Goal: Task Accomplishment & Management: Manage account settings

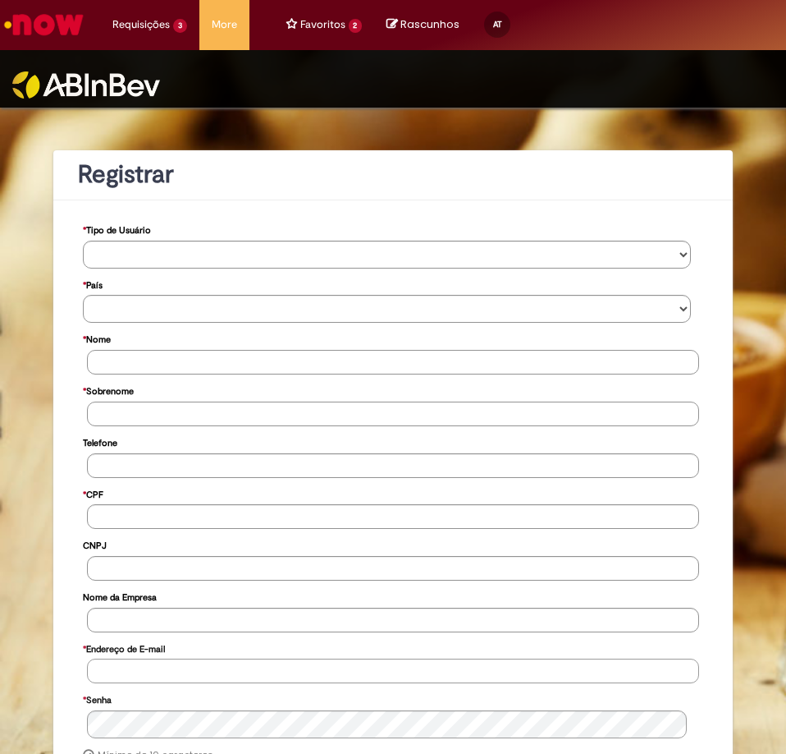
type input "**********"
click at [108, 74] on img at bounding box center [86, 84] width 148 height 27
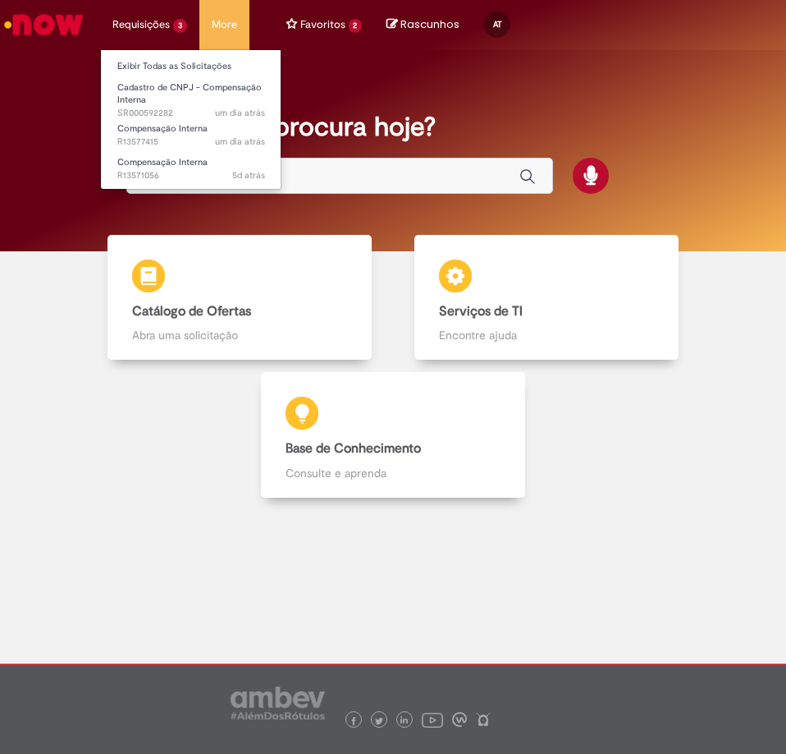
click at [139, 26] on li "Requisições 3 Exibir Todas as Solicitações Cadastro de CNPJ - Compensação Inter…" at bounding box center [149, 24] width 99 height 49
click at [183, 63] on link "Exibir Todas as Solicitações" at bounding box center [191, 66] width 181 height 18
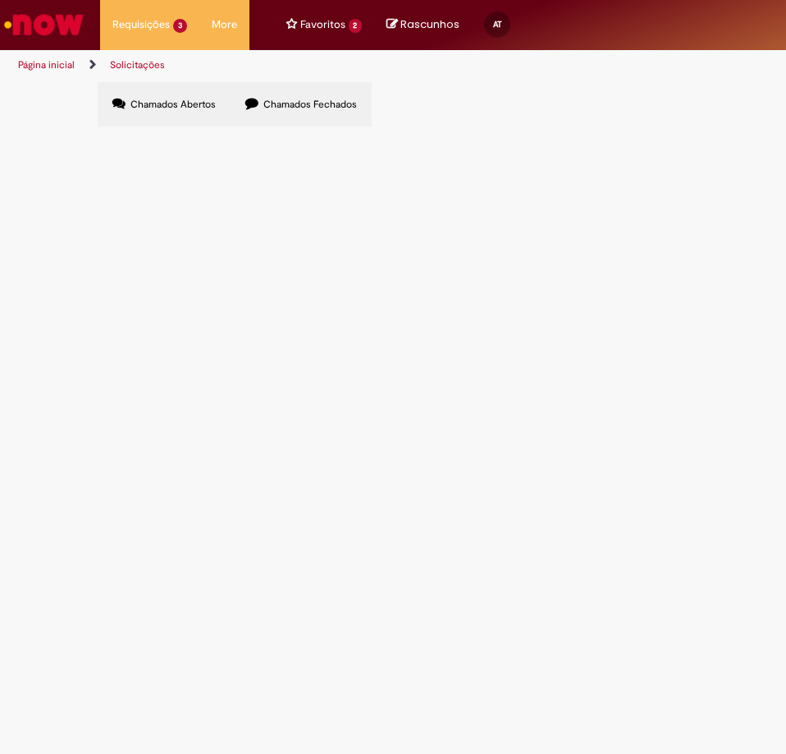
click at [322, 106] on span "Chamados Fechados" at bounding box center [311, 104] width 94 height 13
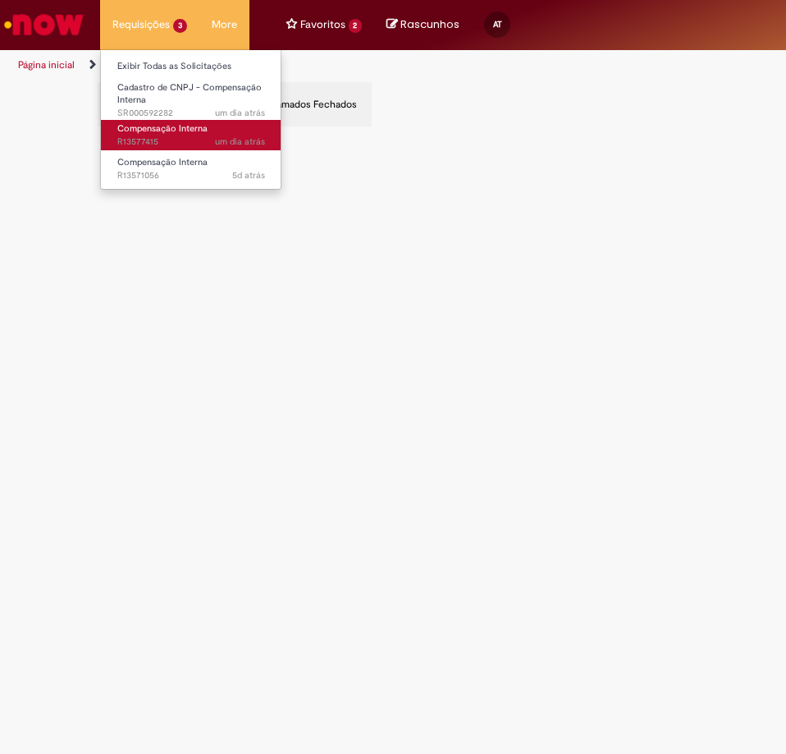
click at [169, 136] on span "um dia atrás um dia atrás R13577415" at bounding box center [191, 141] width 148 height 13
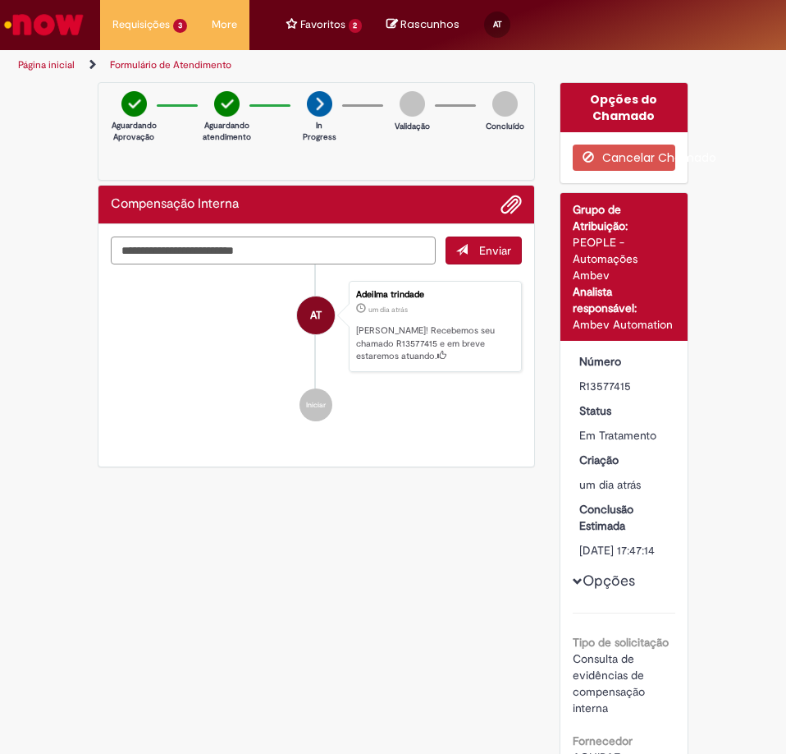
click at [231, 252] on textarea "Digite sua mensagem aqui..." at bounding box center [273, 250] width 325 height 28
type textarea "*"
type textarea "**********"
click at [479, 254] on span "Enviar" at bounding box center [495, 250] width 32 height 15
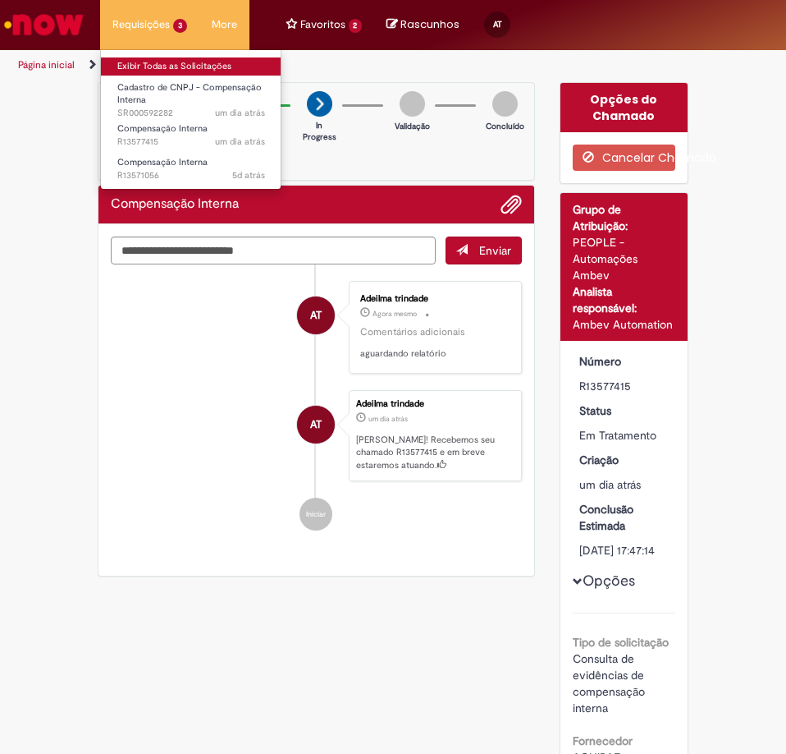
click at [175, 60] on link "Exibir Todas as Solicitações" at bounding box center [191, 66] width 181 height 18
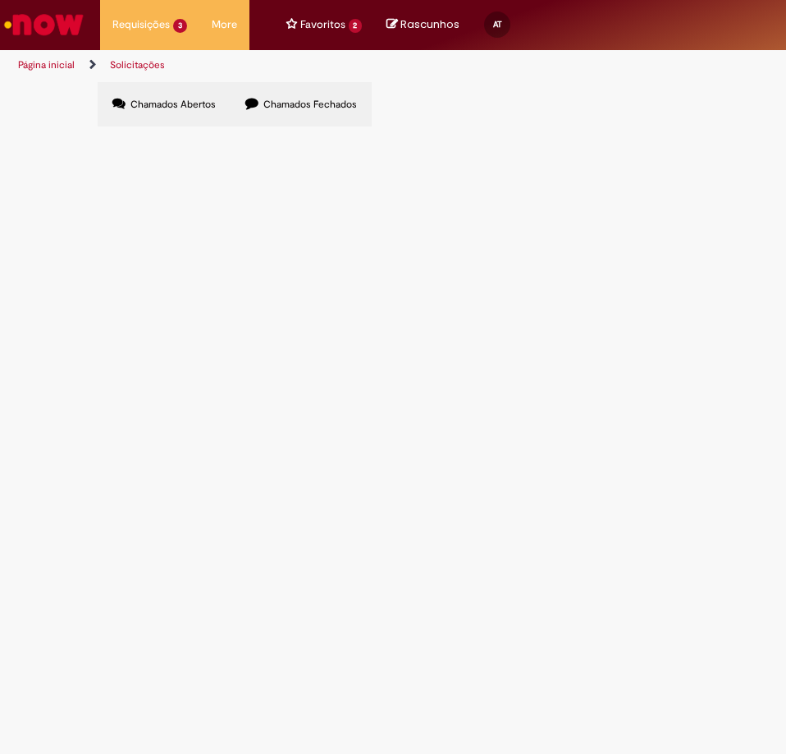
click at [0, 0] on td "R13571056" at bounding box center [0, 0] width 0 height 0
click at [0, 0] on span "Compensação Interna" at bounding box center [0, 0] width 0 height 0
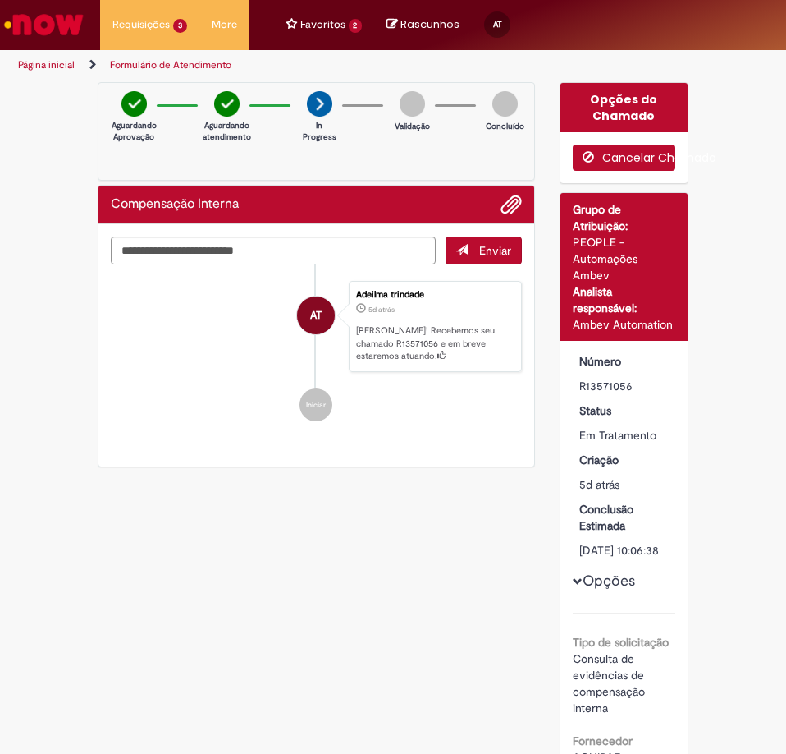
click at [631, 156] on button "Cancelar Chamado" at bounding box center [624, 157] width 103 height 26
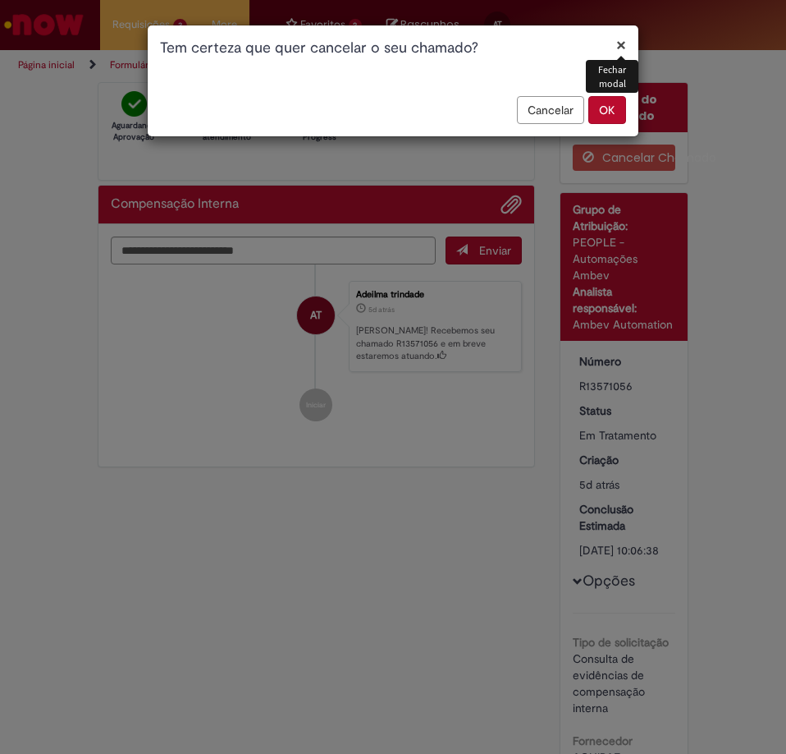
click at [607, 114] on button "OK" at bounding box center [608, 110] width 38 height 28
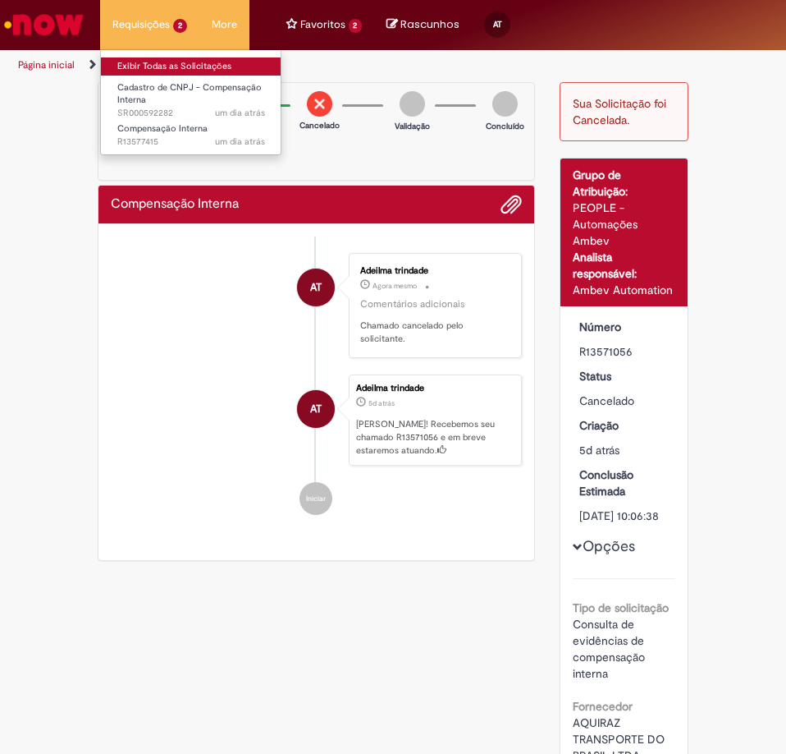
click at [155, 66] on link "Exibir Todas as Solicitações" at bounding box center [191, 66] width 181 height 18
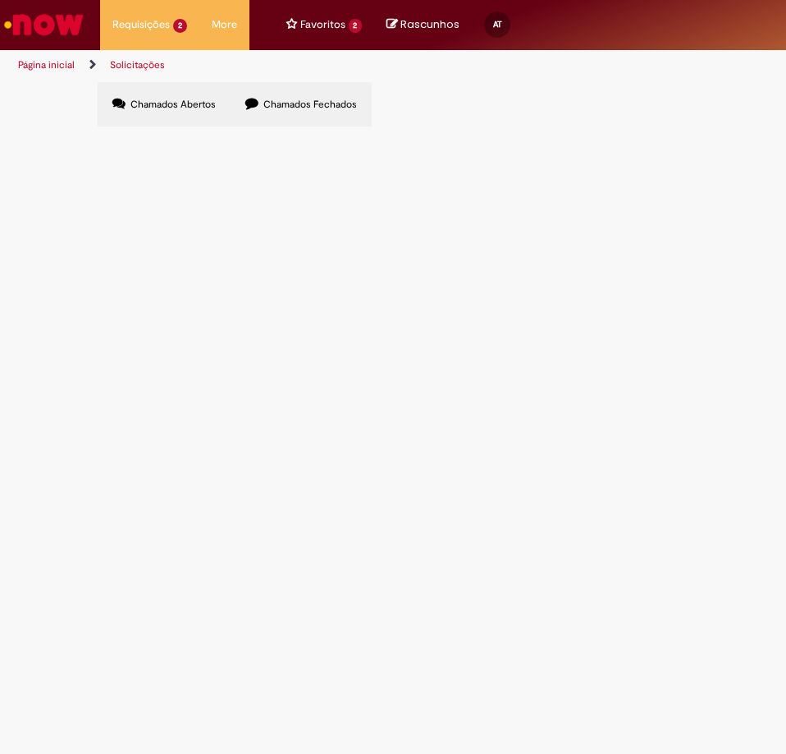
click at [316, 106] on span "Chamados Fechados" at bounding box center [311, 104] width 94 height 13
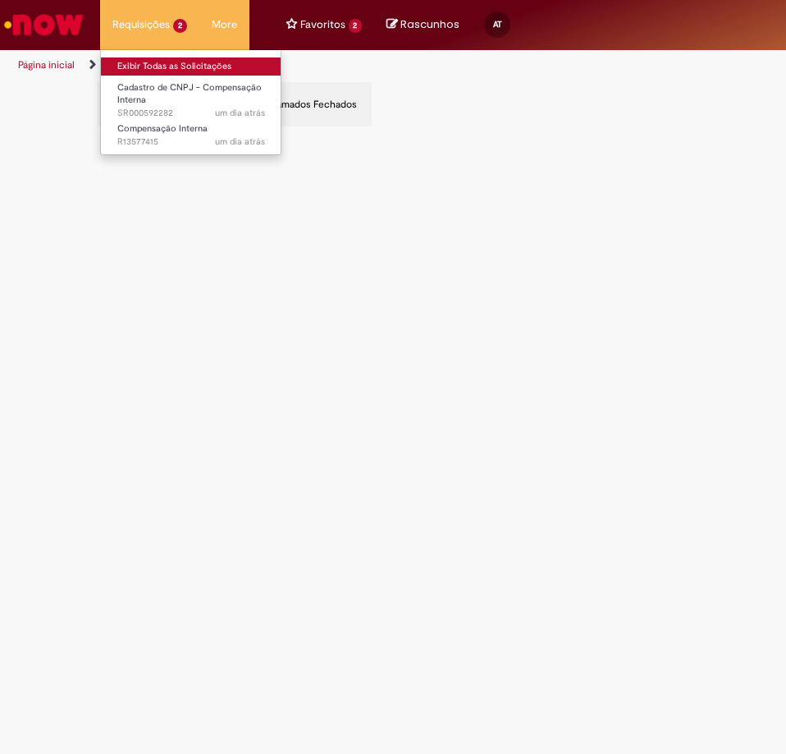
click at [183, 68] on link "Exibir Todas as Solicitações" at bounding box center [191, 66] width 181 height 18
